Goal: Task Accomplishment & Management: Manage account settings

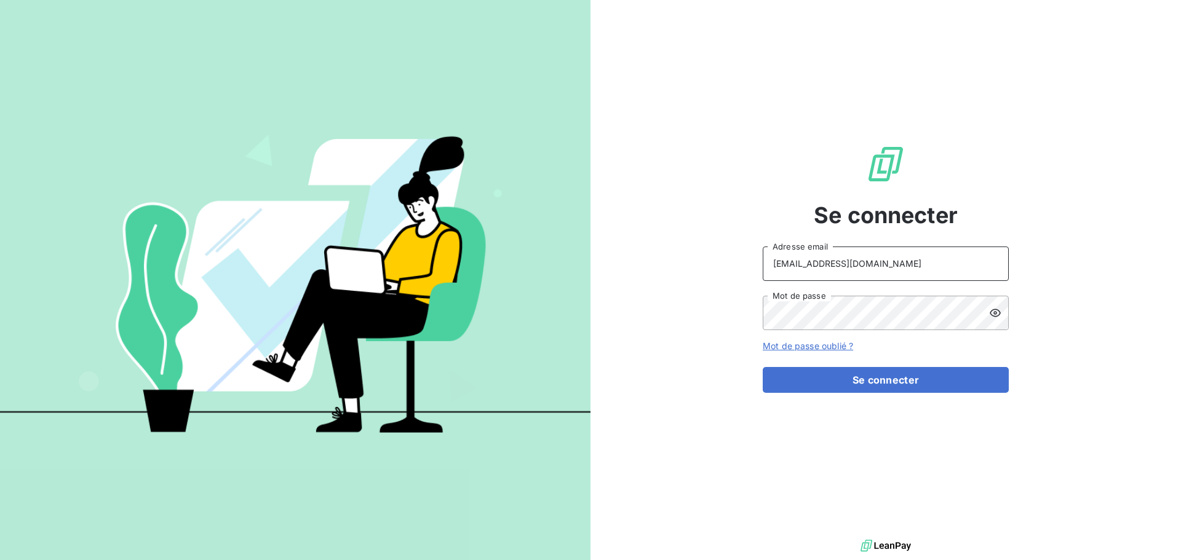
click at [862, 258] on input "peigne@serpe.fr" at bounding box center [885, 264] width 246 height 34
type input "recouvrement@serpe.fr"
click at [887, 382] on button "Se connecter" at bounding box center [885, 380] width 246 height 26
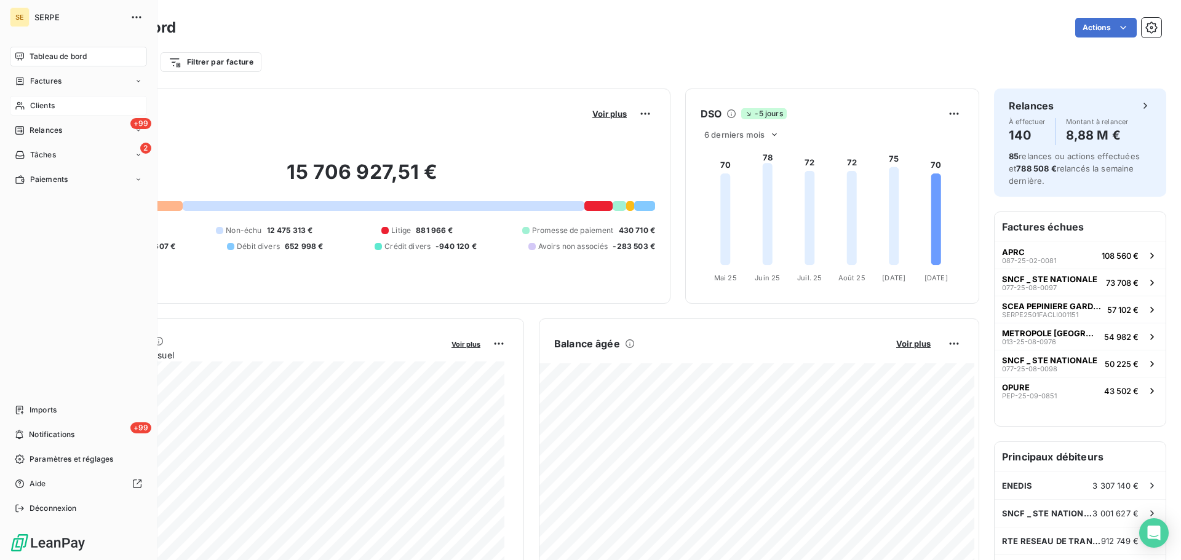
click at [33, 107] on span "Clients" at bounding box center [42, 105] width 25 height 11
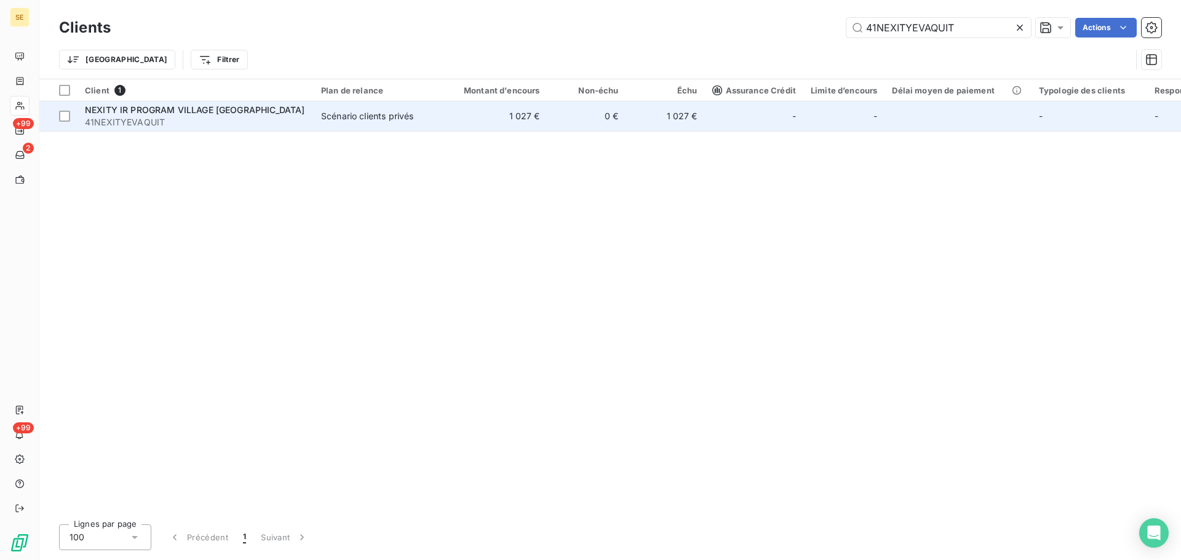
type input "41NEXITYEVAQUIT"
click at [358, 118] on div "Scénario clients privés" at bounding box center [367, 116] width 92 height 12
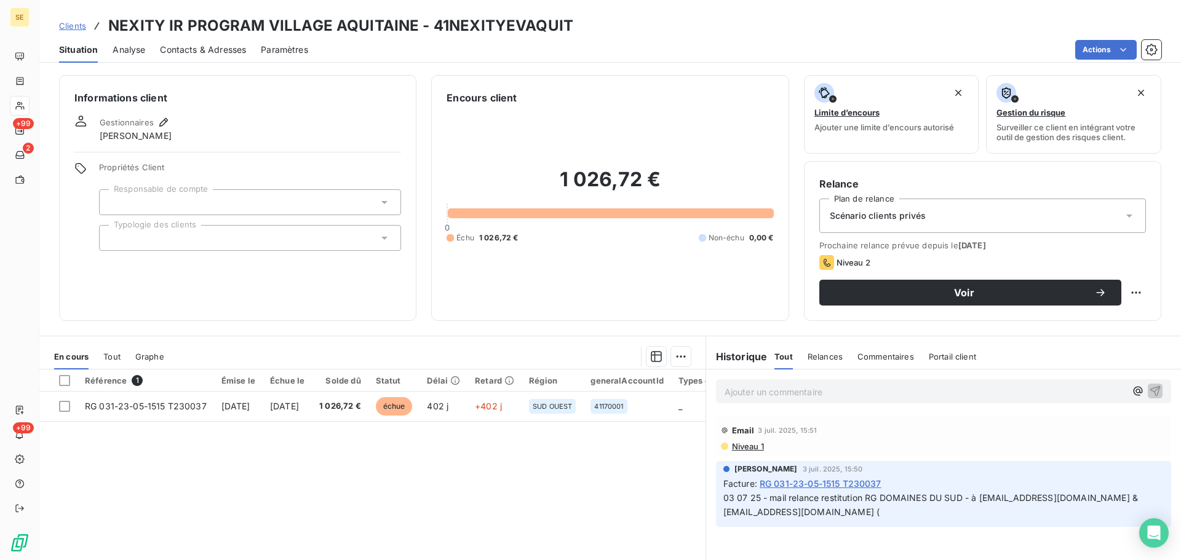
click at [173, 117] on div "Gestionnaires Sabrina PEIGNE" at bounding box center [237, 128] width 326 height 27
click at [166, 120] on icon "button" at bounding box center [163, 122] width 9 height 9
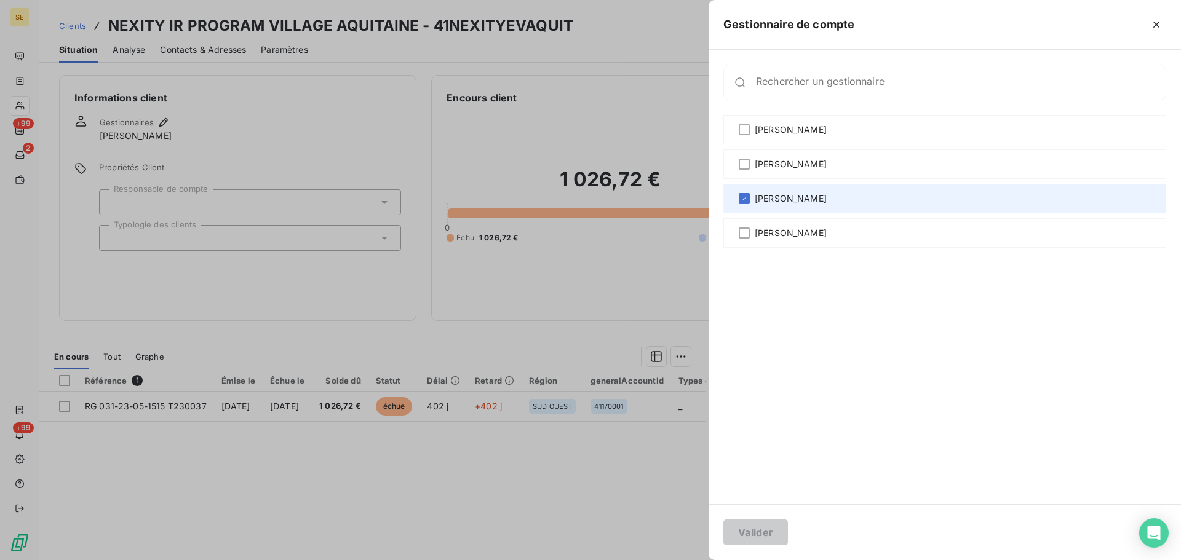
click at [776, 197] on span "Sabrina PEIGNE" at bounding box center [790, 198] width 72 height 12
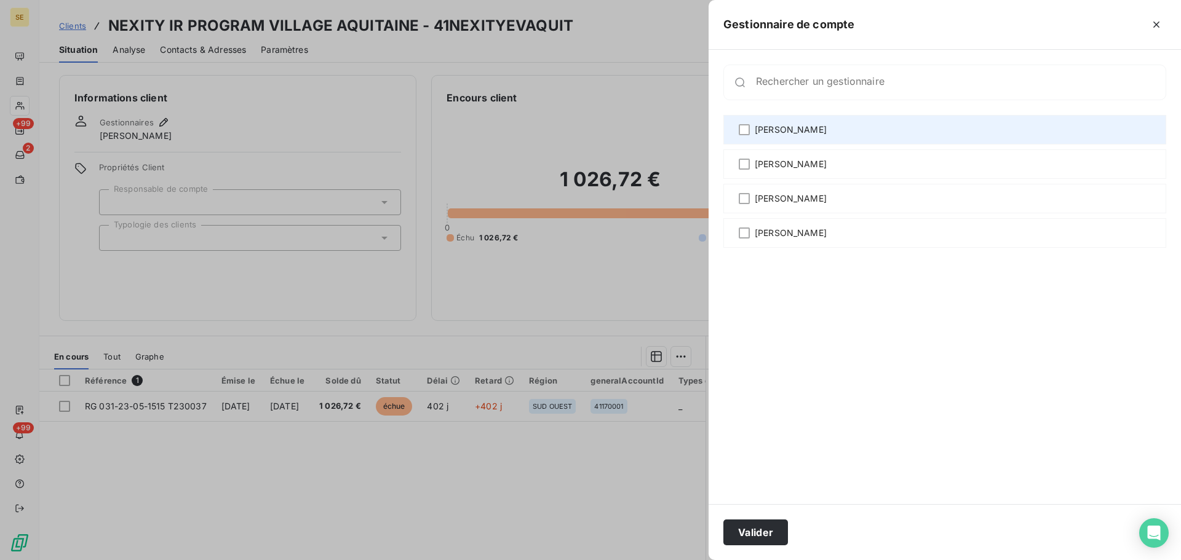
click at [786, 123] on div "Agnès Dubuc" at bounding box center [944, 130] width 443 height 30
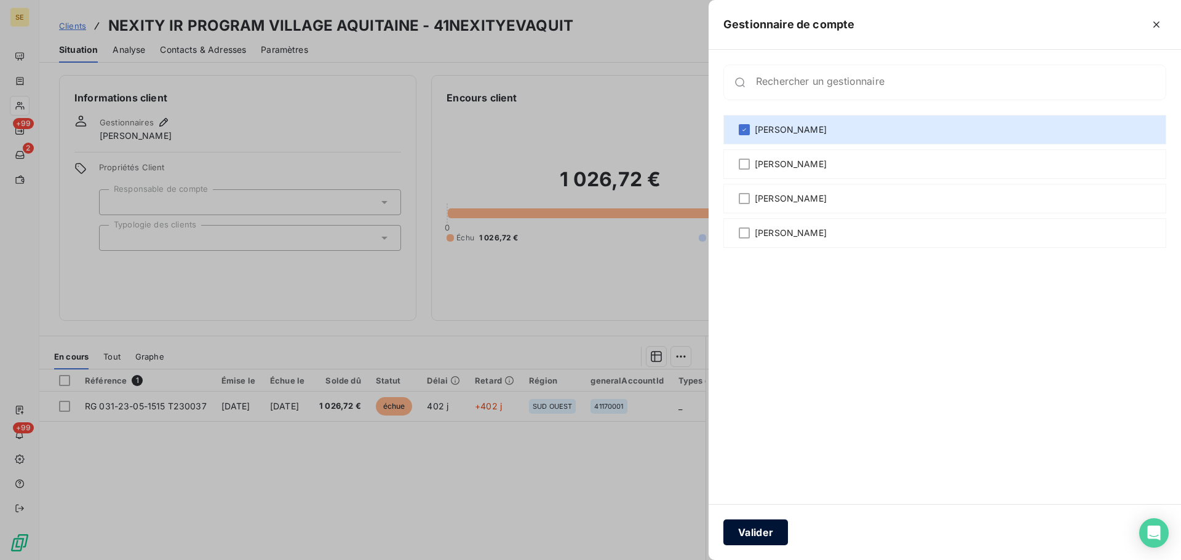
click at [761, 526] on button "Valider" at bounding box center [755, 533] width 65 height 26
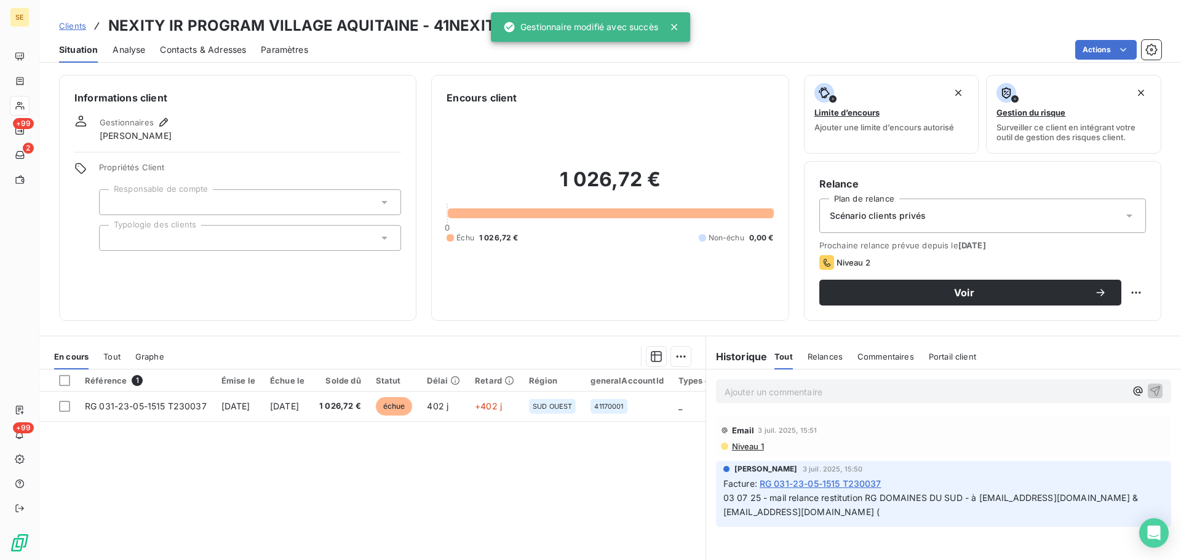
click at [944, 220] on div "Scénario clients privés" at bounding box center [982, 216] width 326 height 34
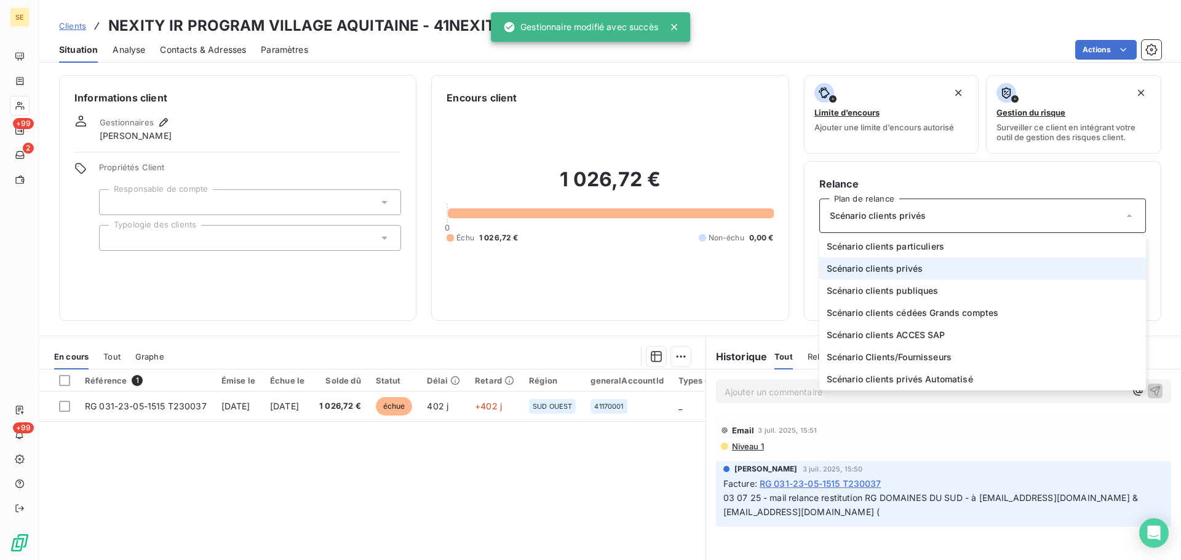
click at [944, 220] on div "Scénario clients privés" at bounding box center [982, 216] width 326 height 34
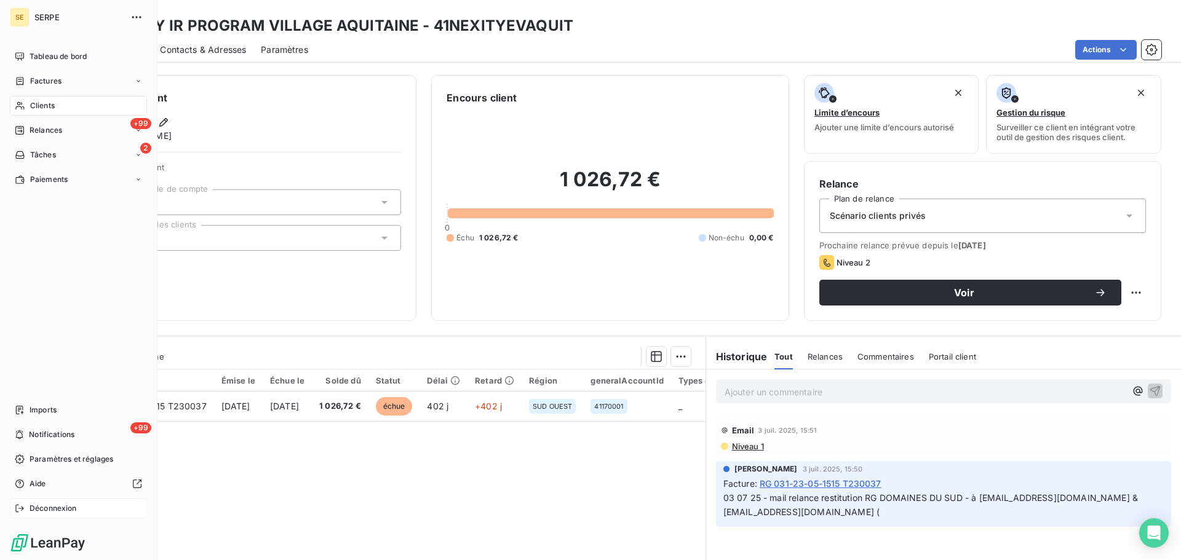
click at [76, 507] on span "Déconnexion" at bounding box center [53, 508] width 47 height 11
